Goal: Transaction & Acquisition: Purchase product/service

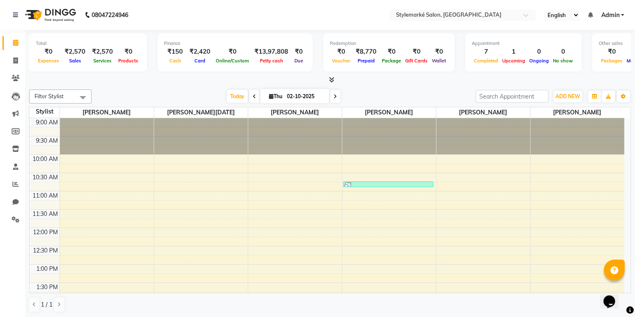
scroll to position [260, 0]
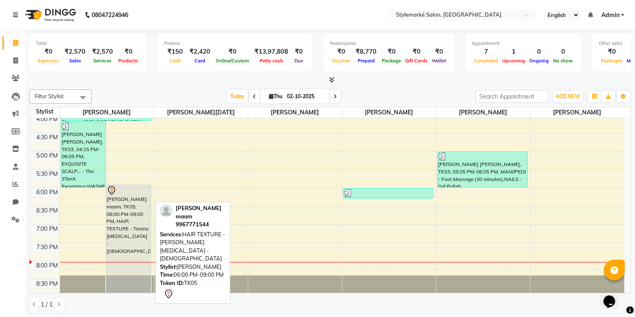
click at [131, 225] on div "[PERSON_NAME] maam, TK05, 06:00 PM-09:00 PM, HAIR TEXTURE - Tanino [MEDICAL_DAT…" at bounding box center [128, 239] width 45 height 108
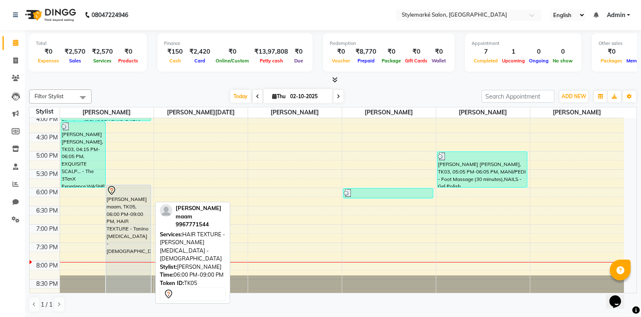
select select "7"
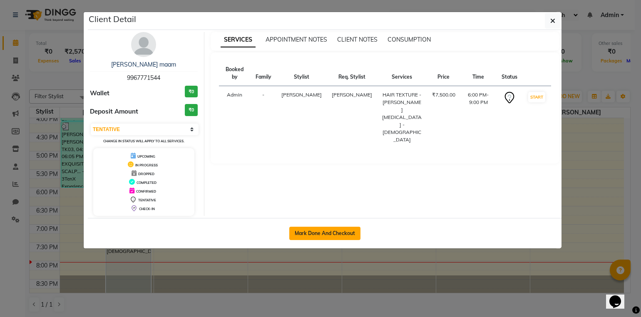
click at [347, 229] on button "Mark Done And Checkout" at bounding box center [325, 233] width 71 height 13
select select "7909"
select select "service"
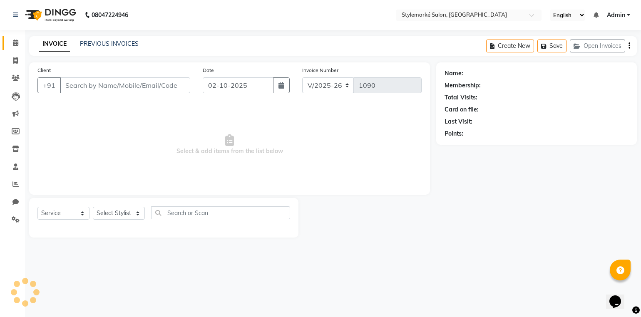
type input "9967771544"
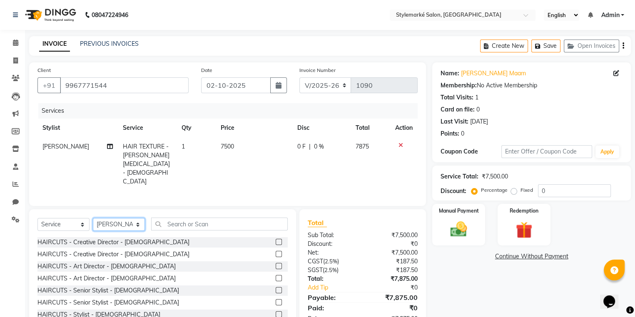
click at [133, 218] on select "Select Stylist [PERSON_NAME] ⁠[PERSON_NAME][DATE] ⁠[PERSON_NAME] [PERSON_NAME] …" at bounding box center [119, 224] width 52 height 13
select select "71244"
click at [93, 218] on select "Select Stylist [PERSON_NAME] ⁠[PERSON_NAME][DATE] ⁠[PERSON_NAME] [PERSON_NAME] …" at bounding box center [119, 224] width 52 height 13
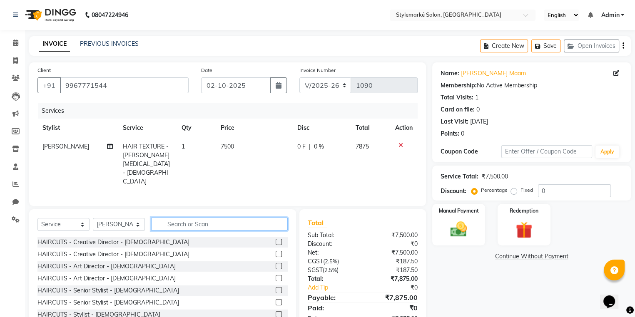
click at [201, 218] on input "text" at bounding box center [219, 224] width 137 height 13
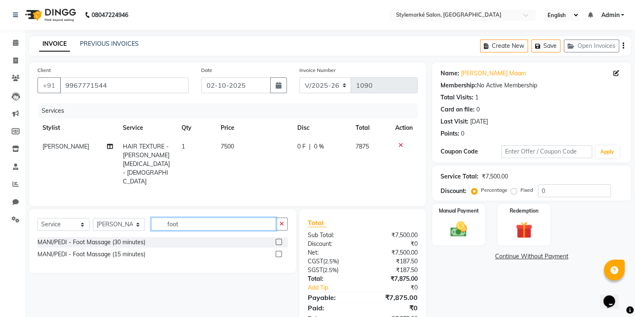
type input "foot"
click at [278, 239] on label at bounding box center [279, 242] width 6 height 6
click at [278, 240] on input "checkbox" at bounding box center [278, 242] width 5 height 5
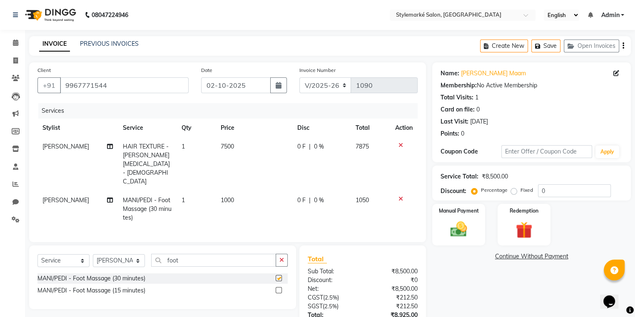
checkbox input "false"
click at [232, 197] on span "1000" at bounding box center [227, 200] width 13 height 7
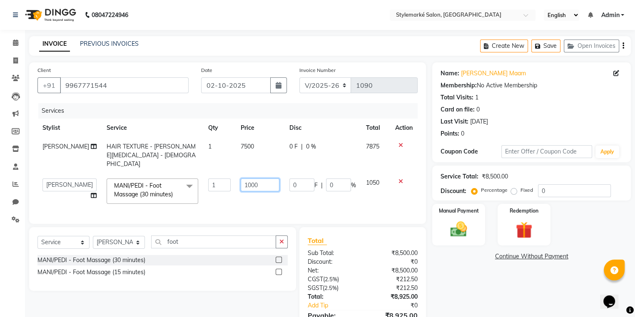
click at [262, 179] on input "1000" at bounding box center [260, 185] width 39 height 13
type input "1"
type input "1200"
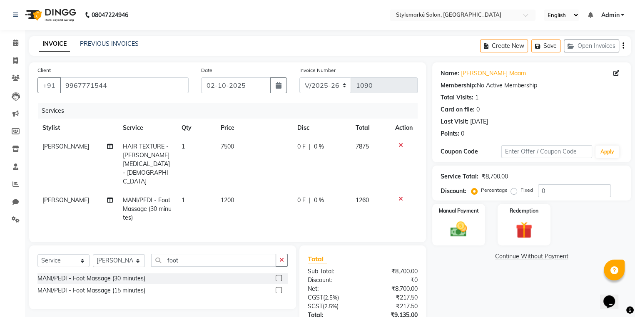
click at [373, 191] on td "1260" at bounding box center [371, 209] width 40 height 36
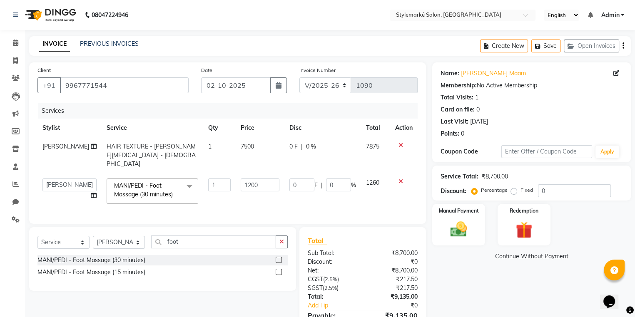
click at [253, 147] on td "7500" at bounding box center [260, 155] width 49 height 36
select select "71239"
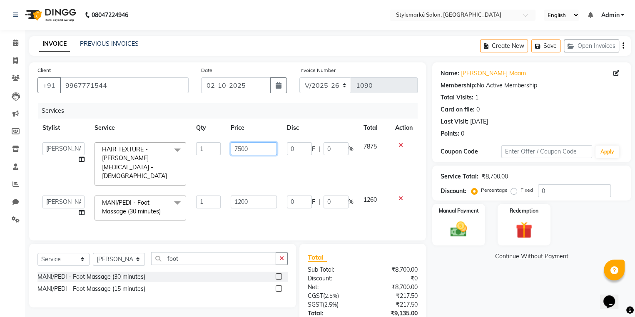
click at [257, 149] on input "7500" at bounding box center [254, 148] width 46 height 13
type input "7"
type input "9000"
click at [373, 155] on td "7875" at bounding box center [375, 163] width 32 height 53
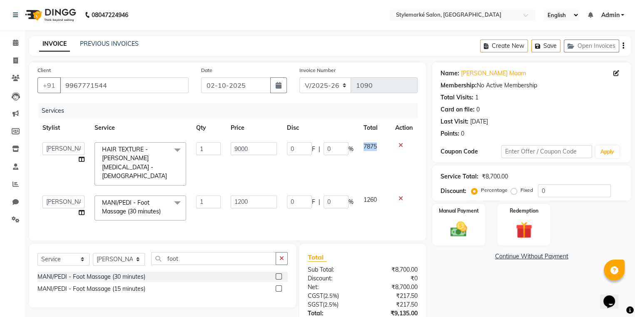
select select "71239"
click at [252, 151] on input "9000" at bounding box center [254, 148] width 46 height 13
type input "9"
type input "7600"
click at [361, 157] on td "9450" at bounding box center [375, 163] width 32 height 53
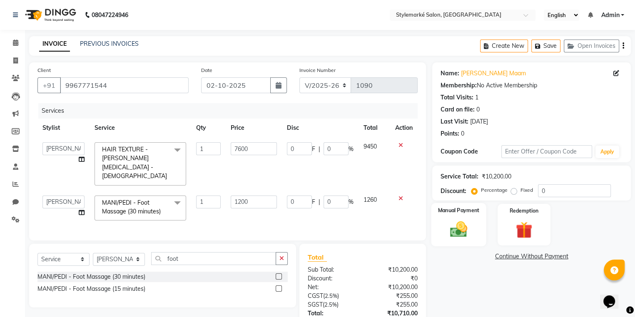
select select "71239"
click at [260, 150] on input "7600" at bounding box center [254, 148] width 46 height 13
type input "7"
type input "6600"
click at [377, 156] on td "7980" at bounding box center [375, 163] width 32 height 53
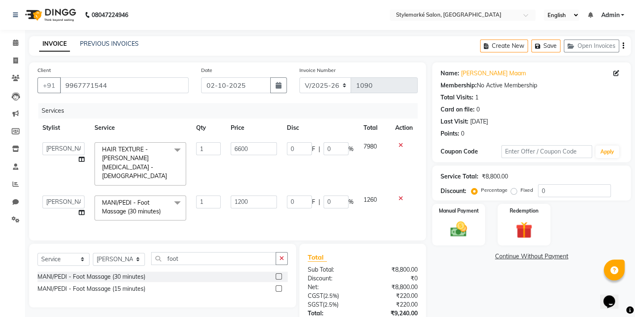
select select "71239"
click at [624, 46] on icon "button" at bounding box center [624, 46] width 2 height 0
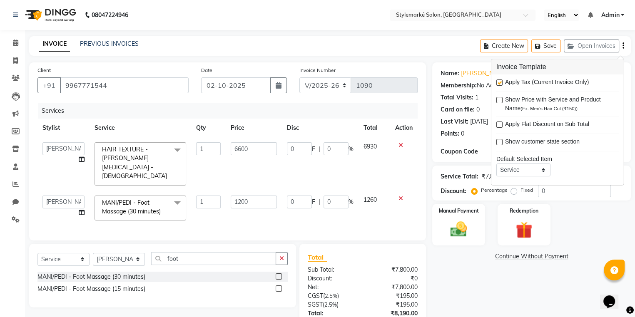
click at [498, 83] on label at bounding box center [500, 83] width 6 height 6
click at [498, 83] on input "checkbox" at bounding box center [499, 82] width 5 height 5
checkbox input "false"
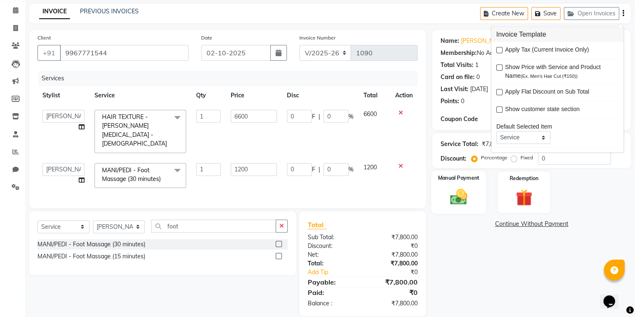
click at [454, 198] on img at bounding box center [459, 197] width 28 height 20
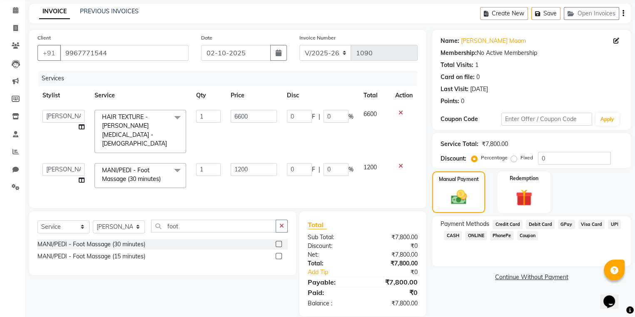
click at [559, 225] on span "GPay" at bounding box center [566, 225] width 17 height 10
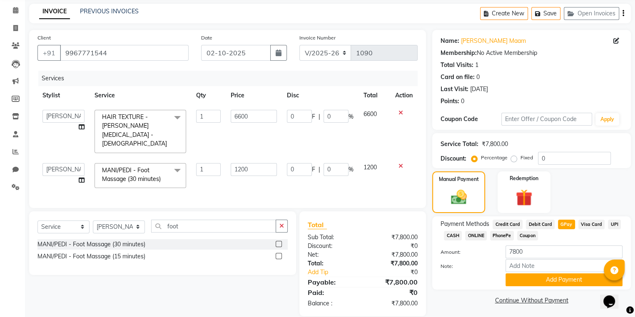
scroll to position [35, 0]
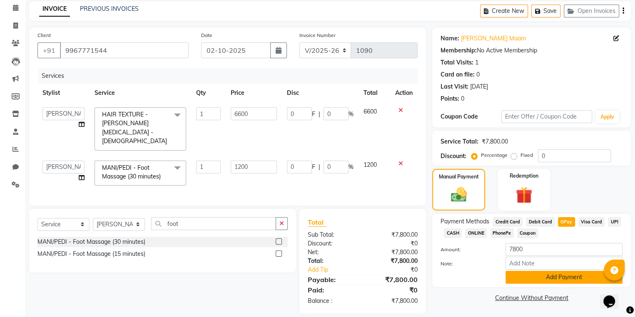
click at [558, 282] on button "Add Payment" at bounding box center [564, 277] width 117 height 13
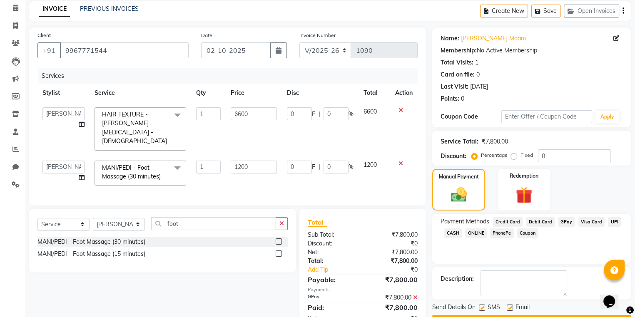
scroll to position [57, 0]
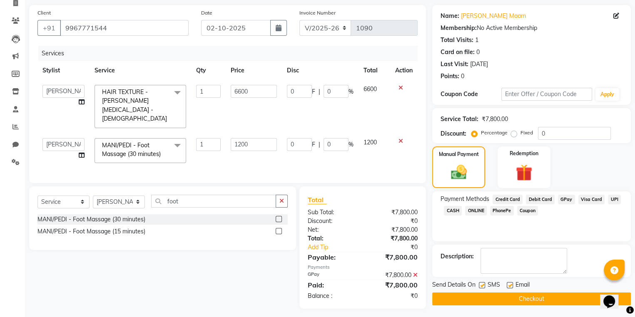
click at [504, 301] on button "Checkout" at bounding box center [531, 299] width 199 height 13
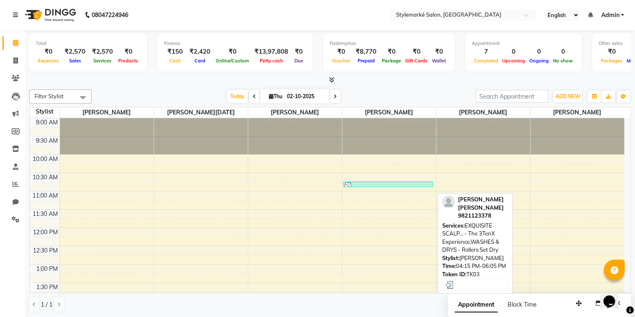
scroll to position [260, 0]
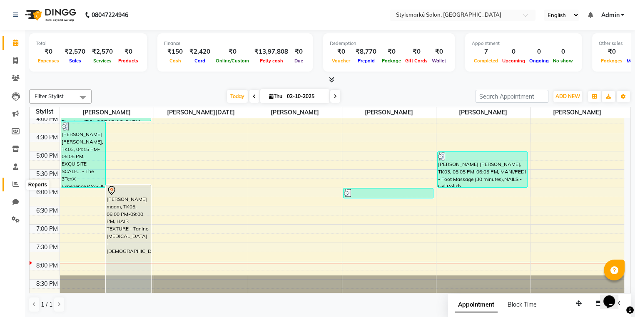
click at [19, 185] on span at bounding box center [15, 185] width 15 height 10
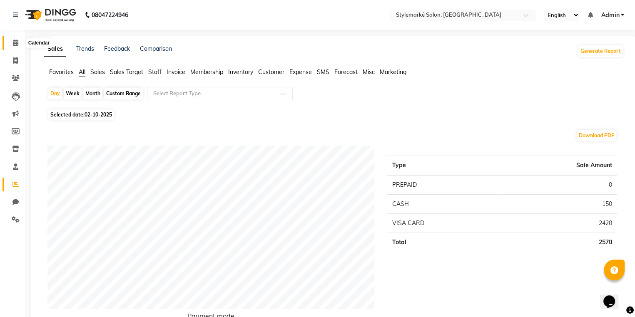
click at [17, 41] on icon at bounding box center [15, 43] width 5 height 6
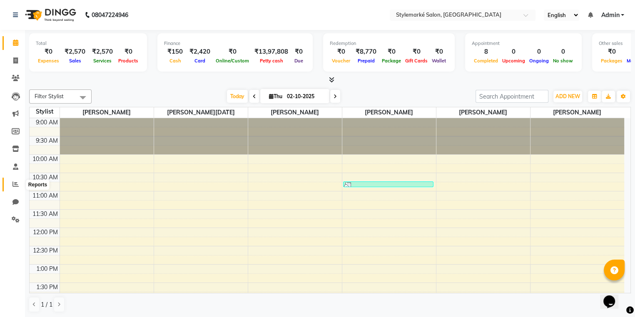
click at [17, 186] on icon at bounding box center [15, 184] width 6 height 6
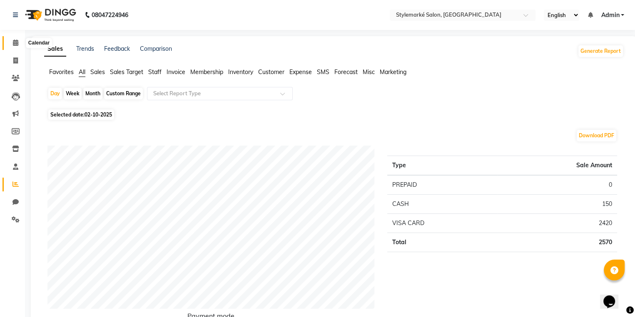
click at [15, 45] on icon at bounding box center [15, 43] width 5 height 6
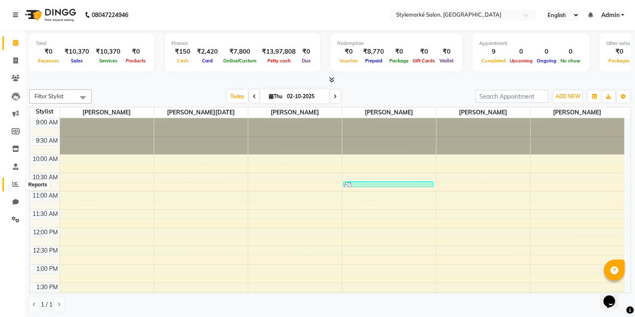
click at [13, 187] on icon at bounding box center [15, 184] width 6 height 6
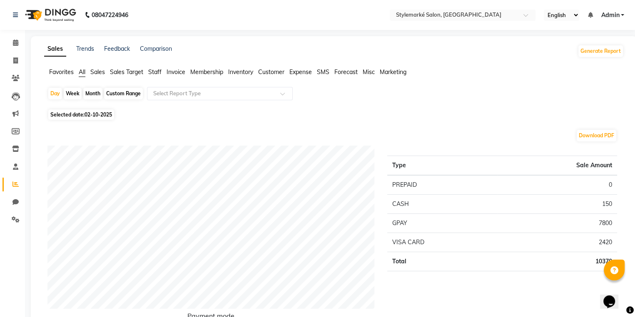
click at [106, 74] on ul "Favorites All Sales Sales Target Staff Invoice Membership Inventory Customer Ex…" at bounding box center [334, 72] width 580 height 9
click at [100, 70] on span "Sales" at bounding box center [97, 71] width 15 height 7
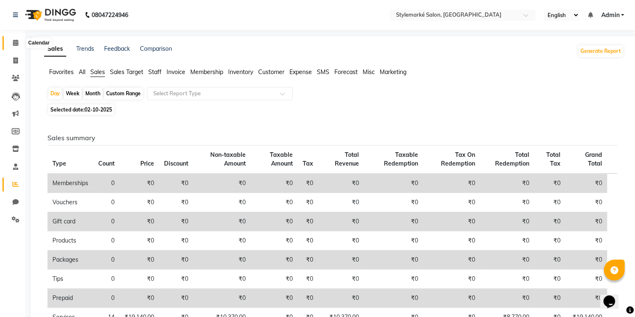
click at [20, 43] on span at bounding box center [15, 43] width 15 height 10
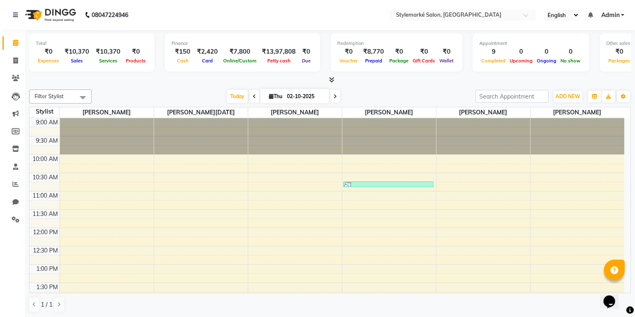
click at [334, 95] on icon at bounding box center [335, 96] width 3 height 5
type input "03-10-2025"
